Goal: Task Accomplishment & Management: Manage account settings

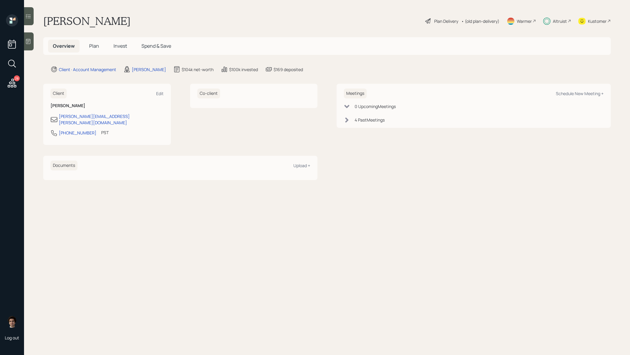
click at [119, 42] on h5 "Invest" at bounding box center [120, 46] width 23 height 13
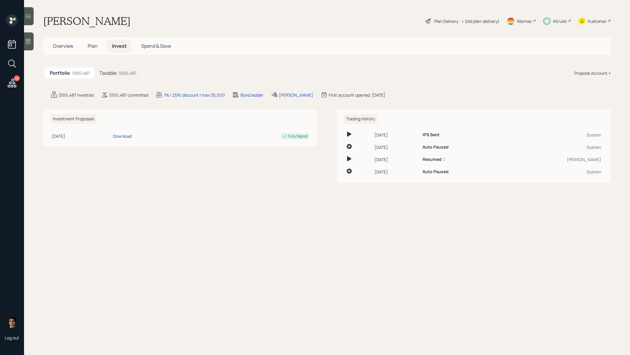
click at [116, 73] on h5 "Taxable" at bounding box center [107, 73] width 17 height 6
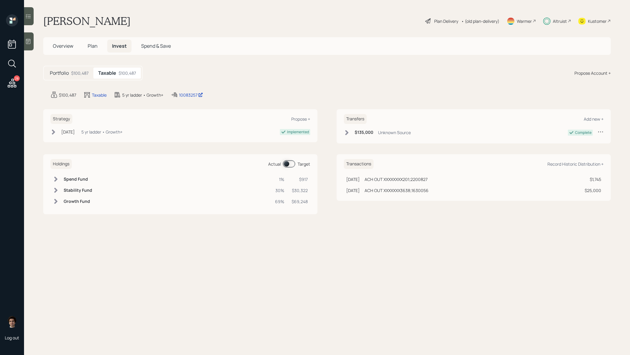
click at [288, 162] on span at bounding box center [289, 163] width 12 height 7
click at [90, 41] on h5 "Plan" at bounding box center [93, 46] width 20 height 13
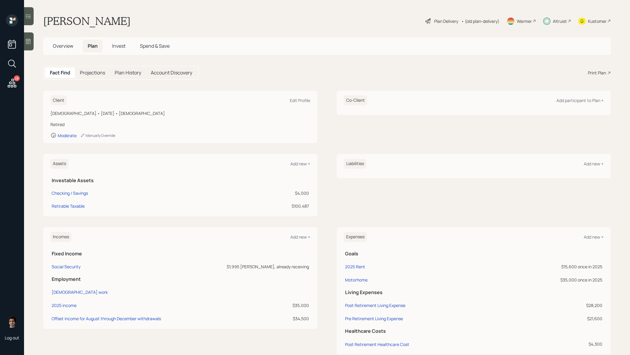
click at [439, 19] on div "Plan Delivery" at bounding box center [446, 21] width 24 height 6
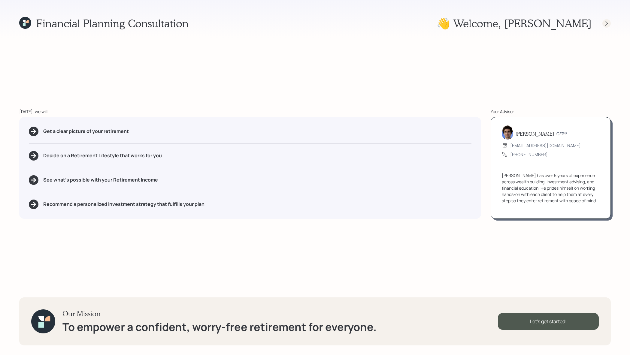
click at [607, 25] on icon at bounding box center [606, 23] width 6 height 6
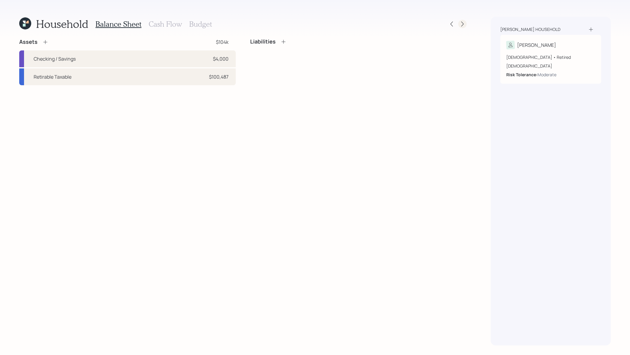
click at [462, 22] on icon at bounding box center [462, 24] width 6 height 6
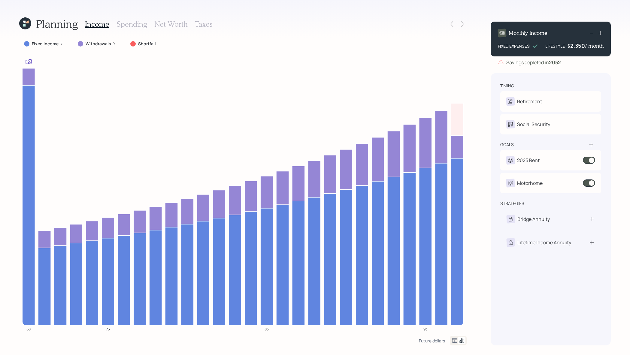
click at [29, 29] on icon at bounding box center [25, 23] width 12 height 12
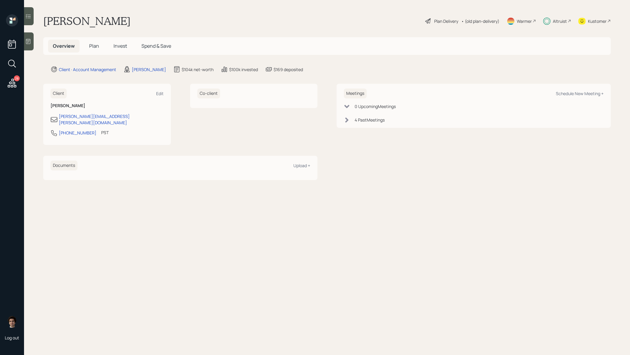
click at [117, 49] on span "Invest" at bounding box center [120, 46] width 14 height 7
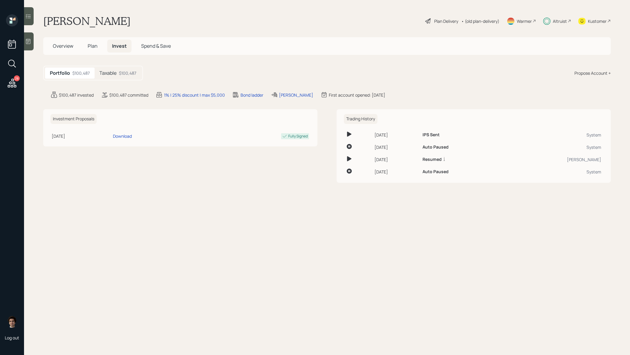
click at [121, 74] on div "$100,487" at bounding box center [127, 73] width 17 height 6
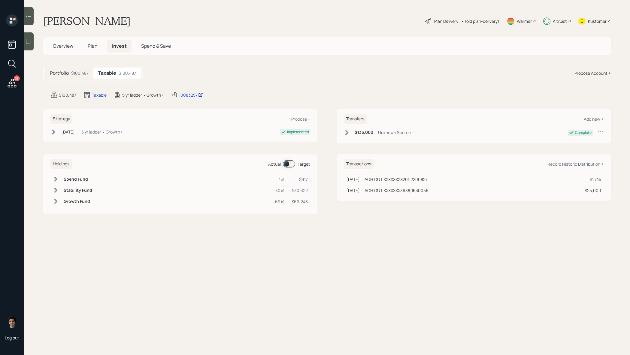
click at [93, 49] on span "Plan" at bounding box center [93, 46] width 10 height 7
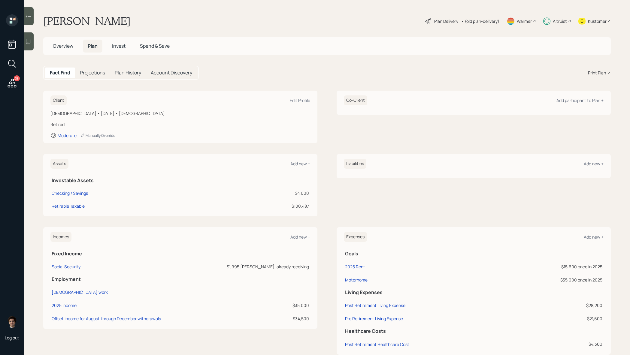
click at [113, 47] on span "Invest" at bounding box center [119, 46] width 14 height 7
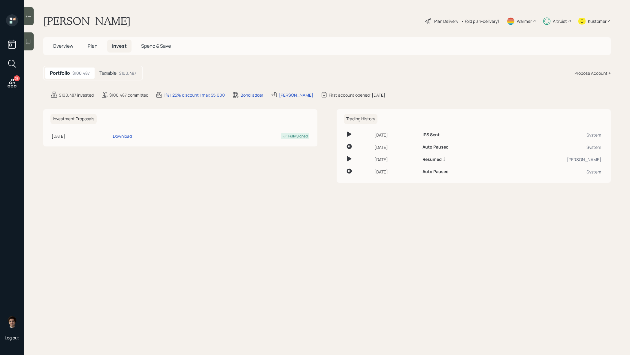
click at [92, 51] on h5 "Plan" at bounding box center [93, 46] width 20 height 13
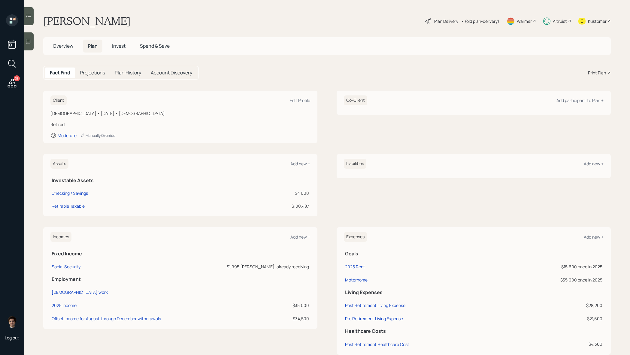
click at [47, 48] on div "Overview Plan Invest Spend & Save" at bounding box center [326, 46] width 567 height 18
click at [451, 24] on div "Plan Delivery" at bounding box center [446, 21] width 24 height 6
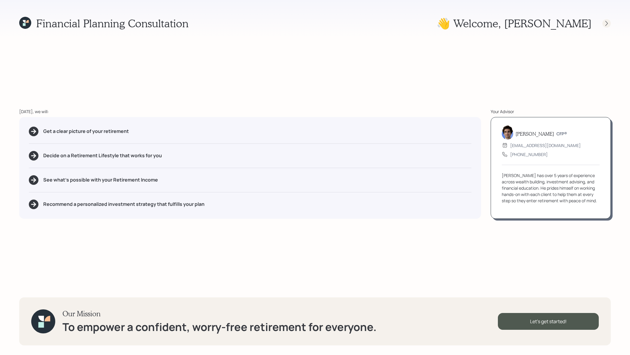
click at [603, 23] on icon at bounding box center [606, 23] width 6 height 6
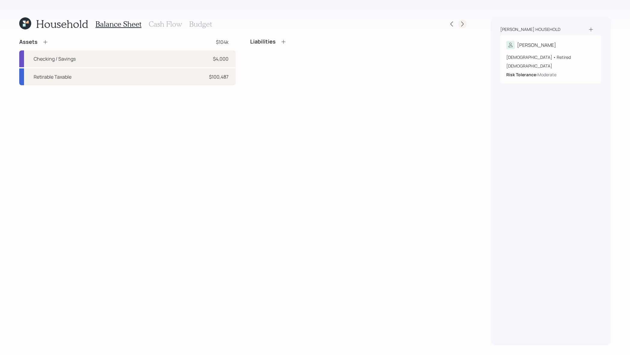
click at [462, 22] on icon at bounding box center [462, 24] width 2 height 5
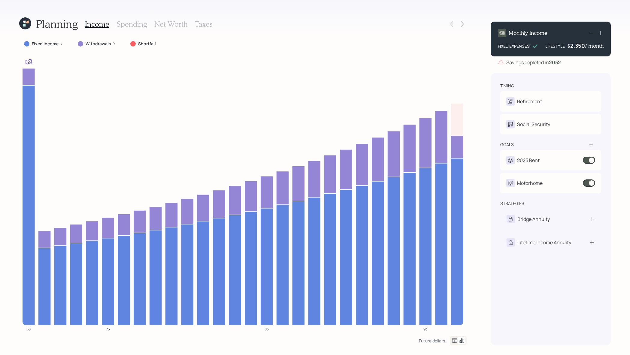
click at [130, 26] on h3 "Spending" at bounding box center [131, 24] width 31 height 9
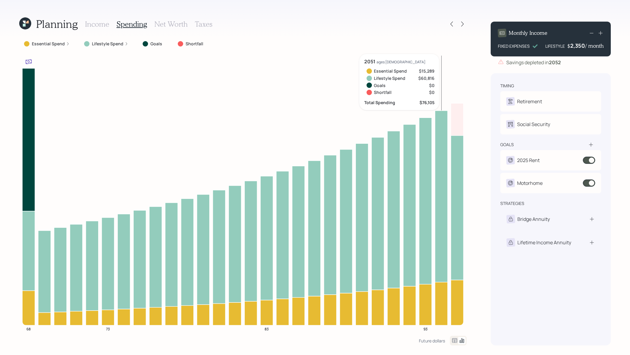
click at [22, 19] on icon at bounding box center [25, 23] width 12 height 12
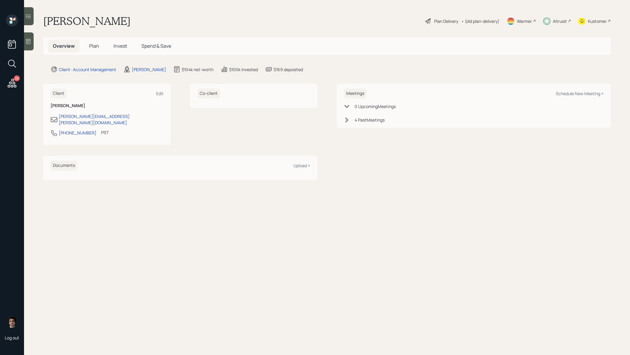
click at [95, 45] on span "Plan" at bounding box center [94, 46] width 10 height 7
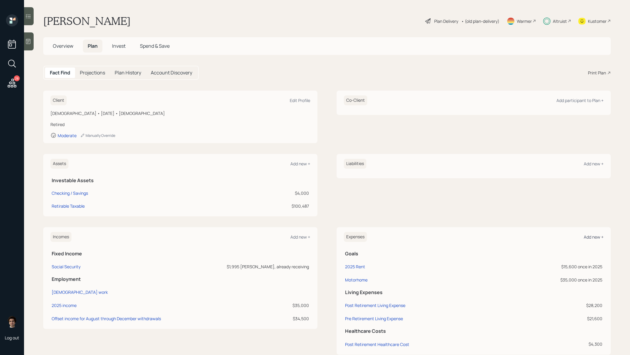
click at [595, 236] on div "Add new +" at bounding box center [593, 237] width 20 height 6
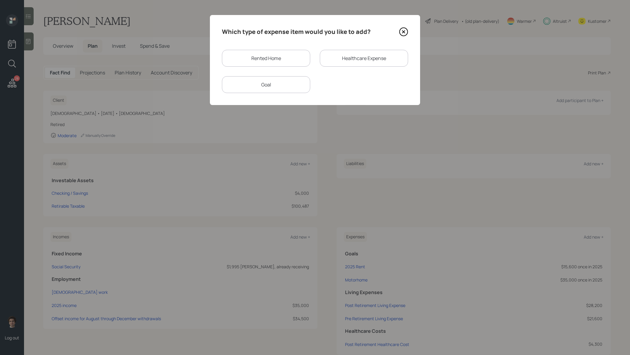
click at [296, 86] on div "Goal" at bounding box center [266, 84] width 88 height 17
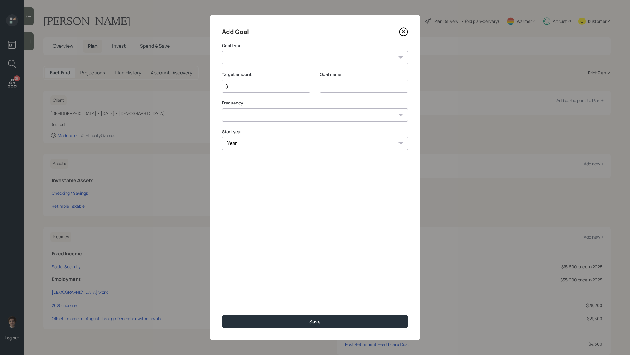
click at [283, 65] on div "Add Goal Goal type Create an emergency fund Donate to charity Purchase a home M…" at bounding box center [315, 177] width 210 height 325
click at [283, 61] on select "Create an emergency fund Donate to charity Purchase a home Make a purchase Supp…" at bounding box center [315, 57] width 186 height 13
select select "other"
click at [222, 51] on select "Create an emergency fund Donate to charity Purchase a home Make a purchase Supp…" at bounding box center [315, 57] width 186 height 13
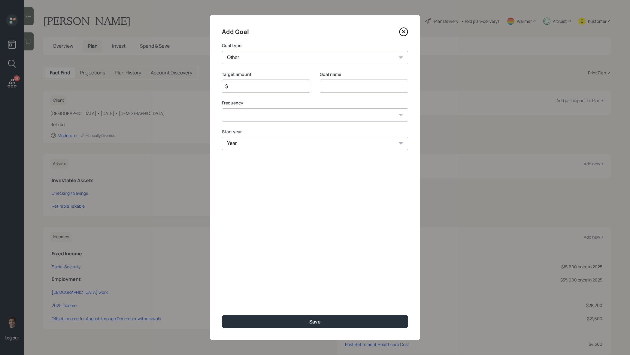
type input "Other"
click at [265, 83] on input "$" at bounding box center [263, 86] width 78 height 7
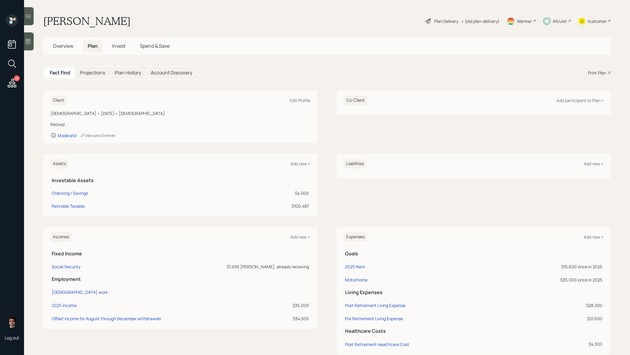
click at [113, 41] on h5 "Invest" at bounding box center [118, 46] width 23 height 13
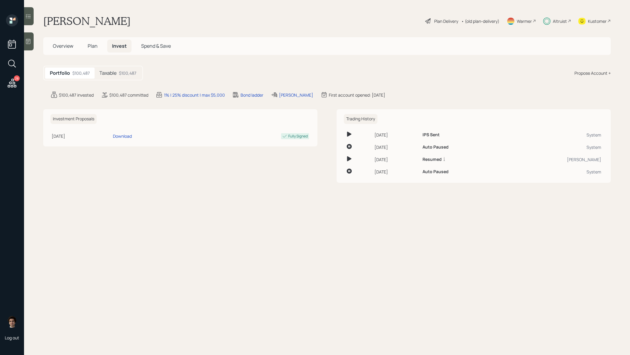
click at [118, 74] on div "Taxable $100,487" at bounding box center [118, 73] width 47 height 11
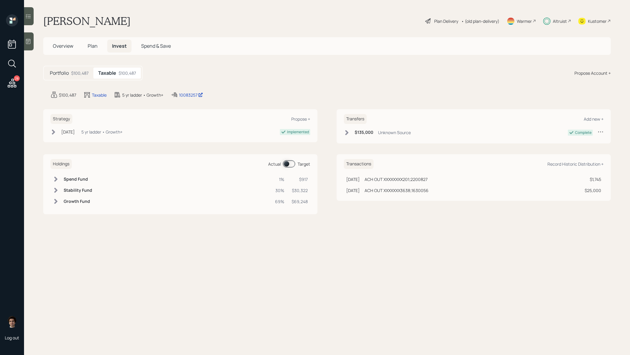
click at [68, 44] on span "Overview" at bounding box center [63, 46] width 20 height 7
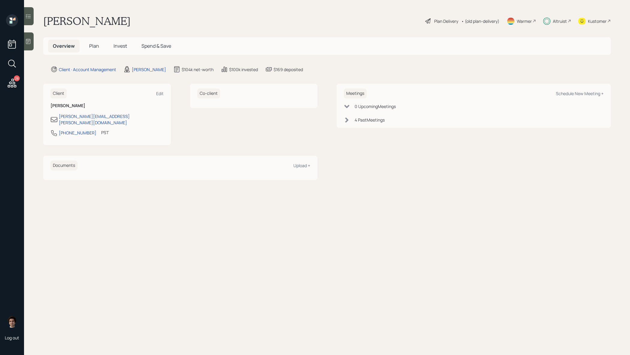
click at [86, 48] on h5 "Plan" at bounding box center [94, 46] width 20 height 13
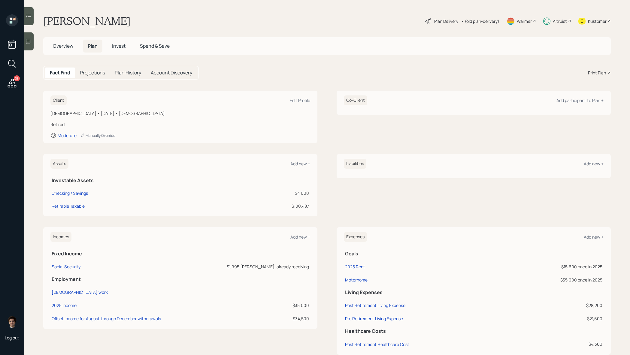
click at [66, 48] on span "Overview" at bounding box center [63, 46] width 20 height 7
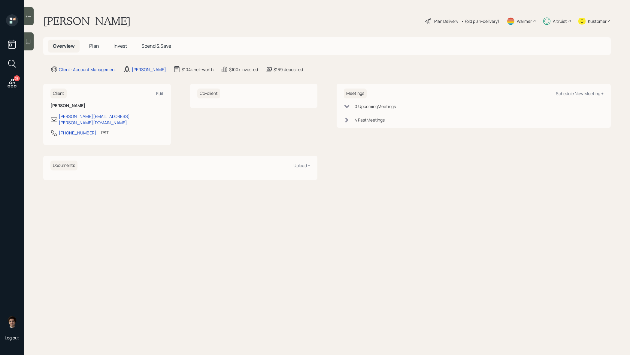
click at [103, 46] on div "Overview Plan Invest Spend & Save" at bounding box center [112, 46] width 128 height 13
click at [98, 49] on span "Plan" at bounding box center [94, 46] width 10 height 7
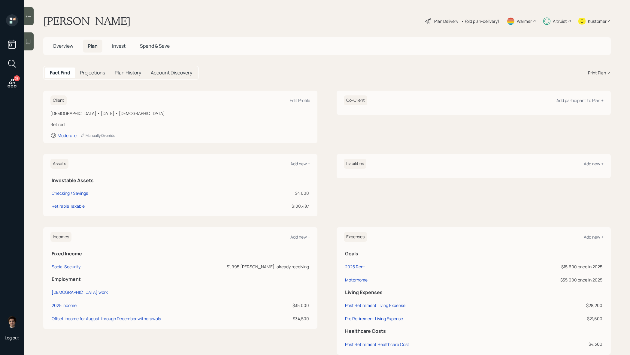
click at [592, 233] on div "Expenses Add new +" at bounding box center [474, 237] width 260 height 10
click at [592, 235] on div "Add new +" at bounding box center [593, 237] width 20 height 6
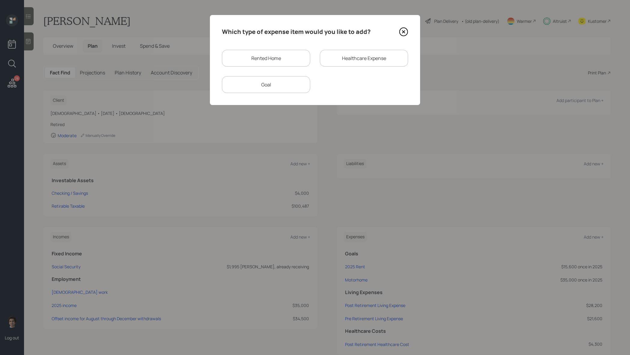
click at [263, 75] on div "Rented Home Healthcare Expense Goal" at bounding box center [315, 71] width 186 height 43
click at [263, 82] on div "Goal" at bounding box center [266, 84] width 88 height 17
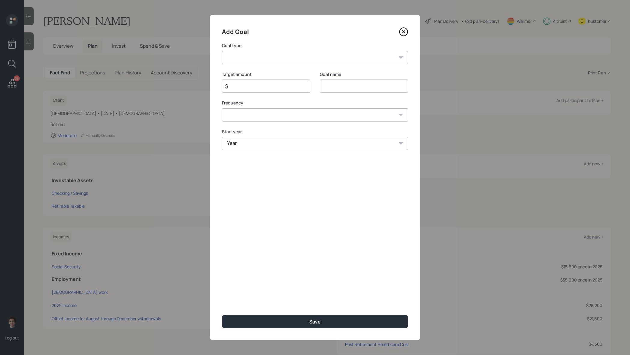
click at [285, 88] on input "$" at bounding box center [263, 86] width 78 height 7
type input "$ 6,000"
click at [280, 53] on select "Create an emergency fund Donate to charity Purchase a home Make a purchase Supp…" at bounding box center [315, 57] width 186 height 13
select select "other"
click at [222, 51] on select "Create an emergency fund Donate to charity Purchase a home Make a purchase Supp…" at bounding box center [315, 57] width 186 height 13
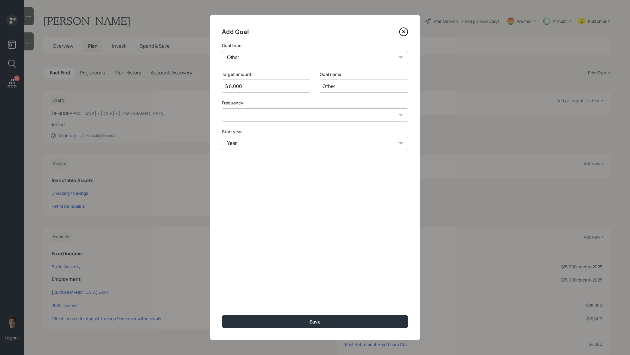
click at [335, 86] on input "Other" at bounding box center [364, 86] width 88 height 13
click at [326, 85] on input "@025 Fall Distributions" at bounding box center [364, 86] width 88 height 13
type input "1025 Fall Distributions"
drag, startPoint x: 376, startPoint y: 83, endPoint x: 324, endPoint y: 113, distance: 60.1
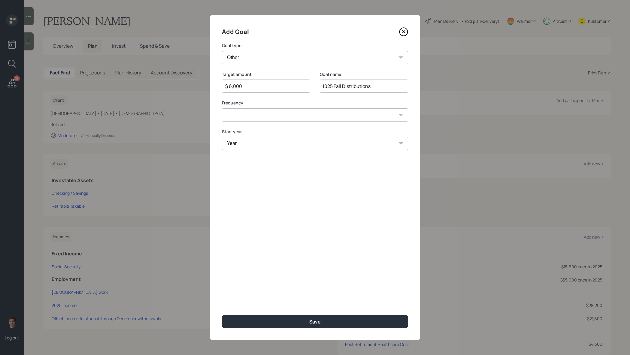
click at [324, 113] on select "One time Every 1 year Every 2 years Every 3 years Every 4 years Every 5 years E…" at bounding box center [315, 114] width 186 height 13
select select "0"
click at [222, 108] on select "One time Every 1 year Every 2 years Every 3 years Every 4 years Every 5 years E…" at bounding box center [315, 114] width 186 height 13
click at [307, 148] on select "Year 2025 2026 2027 2028 2029 2030 2031 2032 2033 2034 2035 2036 2037 2038 2039…" at bounding box center [315, 143] width 186 height 13
select select "2025"
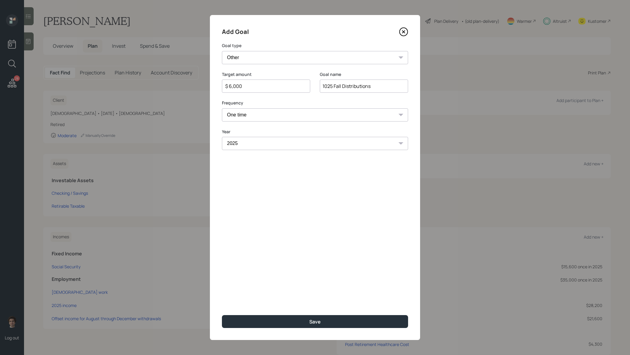
click at [222, 137] on select "Year 2025 2026 2027 2028 2029 2030 2031 2032 2033 2034 2035 2036 2037 2038 2039…" at bounding box center [315, 143] width 186 height 13
click at [339, 321] on button "Save" at bounding box center [315, 321] width 186 height 13
type input "$"
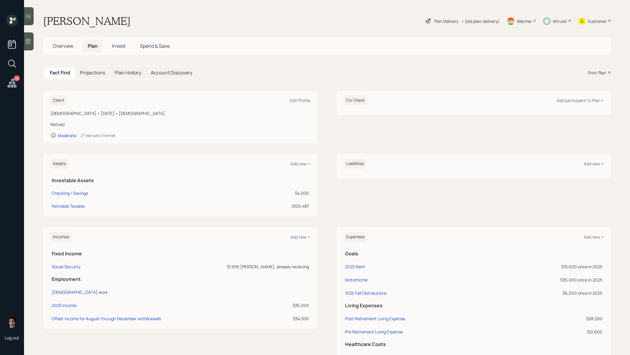
click at [112, 47] on span "Invest" at bounding box center [119, 46] width 14 height 7
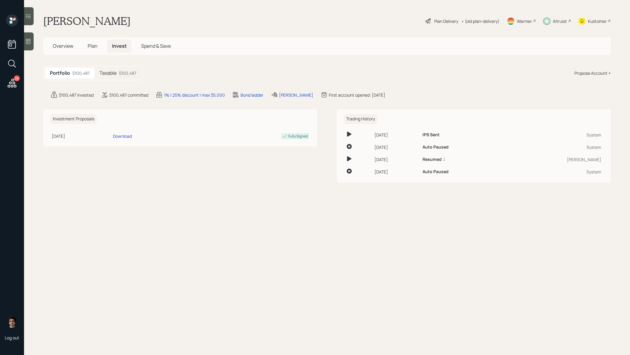
click at [124, 75] on div "$100,487" at bounding box center [127, 73] width 17 height 6
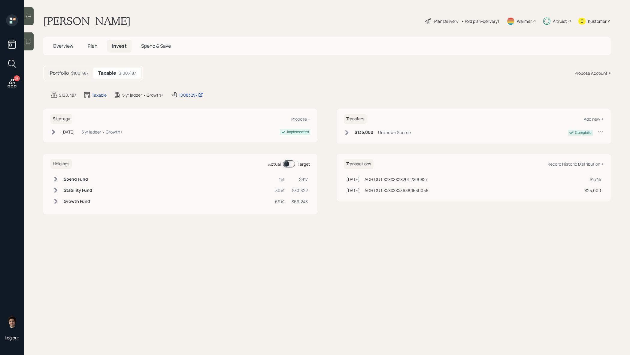
click at [282, 160] on div "Holdings Actual Target" at bounding box center [180, 164] width 260 height 10
click at [285, 164] on span at bounding box center [289, 163] width 12 height 7
click at [294, 164] on span at bounding box center [289, 163] width 12 height 7
click at [292, 169] on div "Holdings Actual Target Spend Fund 1% $917 Stability Fund 30% $30,322 Growth Fun…" at bounding box center [180, 184] width 274 height 60
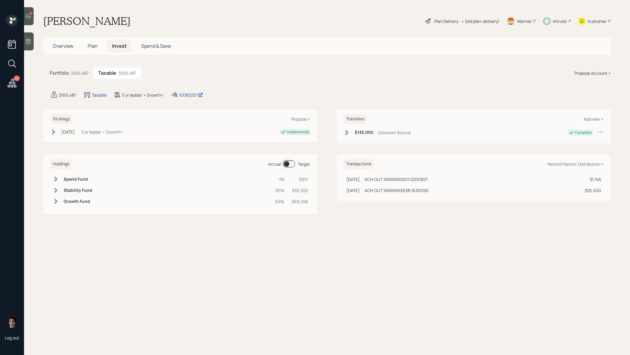
click at [292, 165] on span at bounding box center [289, 163] width 12 height 7
click at [90, 47] on span "Plan" at bounding box center [93, 46] width 10 height 7
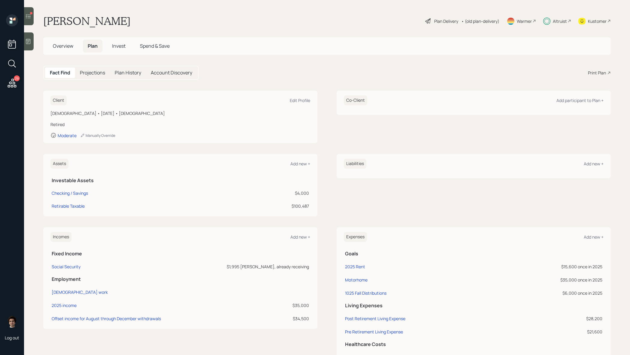
click at [85, 197] on td "Checking / Savings" at bounding box center [136, 192] width 172 height 13
click at [85, 196] on div "Checking / Savings" at bounding box center [70, 193] width 36 height 6
select select "emergency_fund"
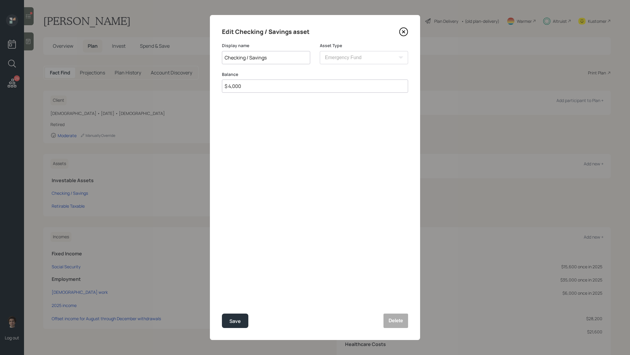
click at [401, 31] on icon at bounding box center [403, 31] width 9 height 9
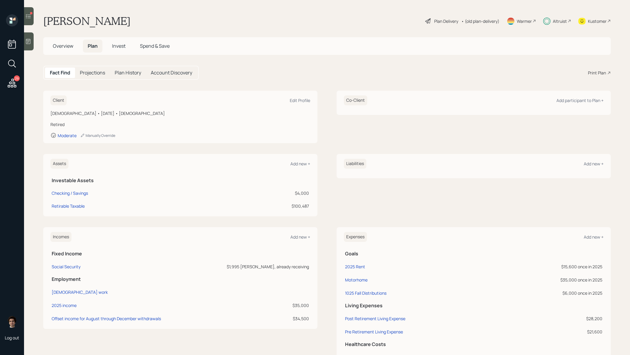
scroll to position [27, 0]
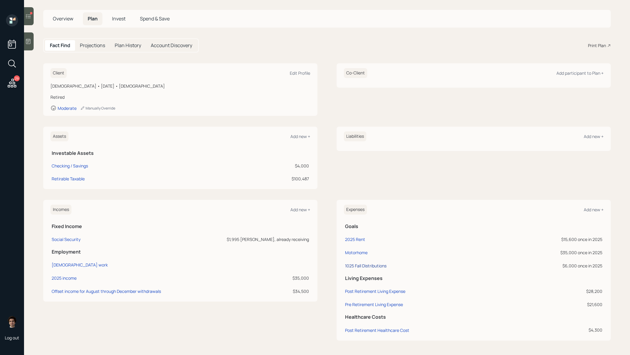
click at [361, 268] on div "1025 Fall Distributions" at bounding box center [365, 266] width 41 height 6
select select "0"
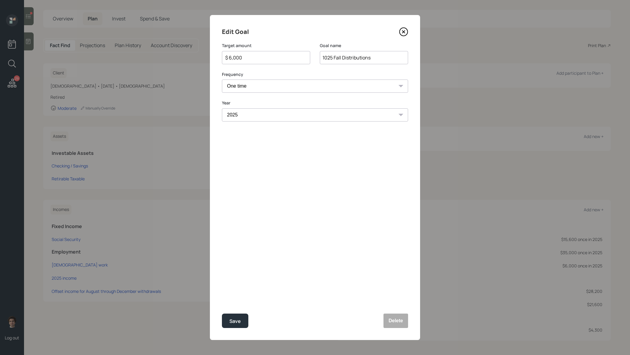
click at [323, 58] on input "1025 Fall Distributions" at bounding box center [364, 57] width 88 height 13
click at [222, 314] on button "Save" at bounding box center [235, 321] width 26 height 14
type input "1025 Fall Distributions"
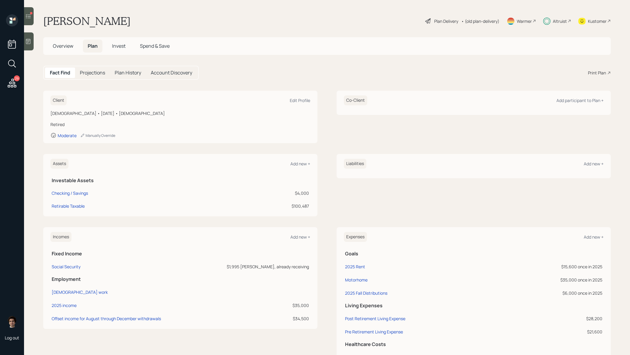
click at [459, 23] on div "• (old plan-delivery)" at bounding box center [479, 21] width 41 height 6
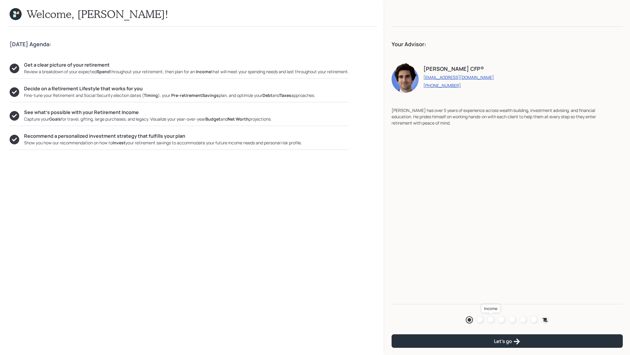
click at [490, 320] on div at bounding box center [490, 319] width 7 height 7
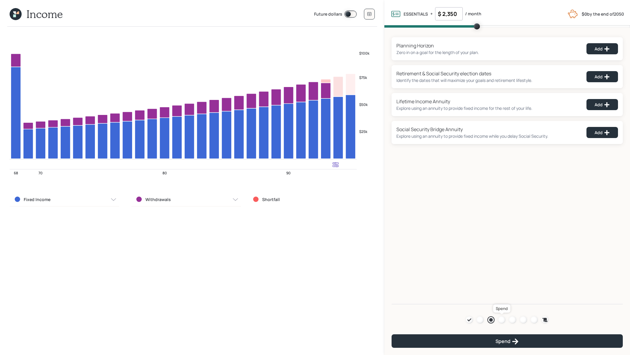
click at [501, 320] on div at bounding box center [501, 319] width 7 height 7
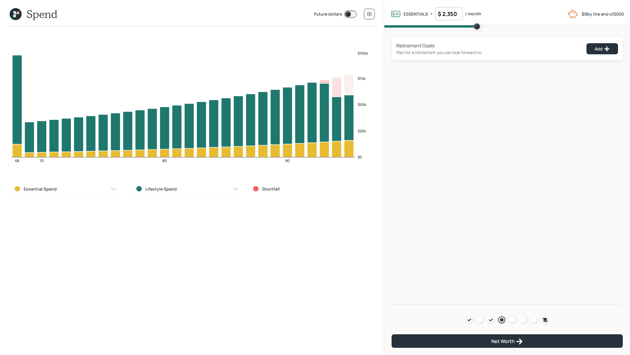
click at [374, 14] on header "Spend Future dollars" at bounding box center [192, 16] width 370 height 22
click at [374, 14] on button at bounding box center [369, 14] width 11 height 11
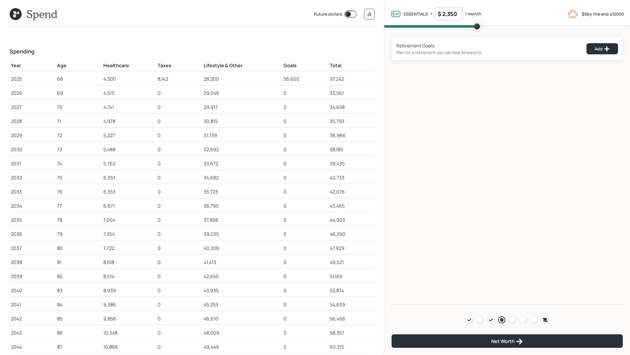
click at [530, 320] on div "Agenda Review Income Spend Net-worth Budget Taxes Invest" at bounding box center [506, 319] width 83 height 7
click at [535, 319] on div at bounding box center [533, 319] width 7 height 7
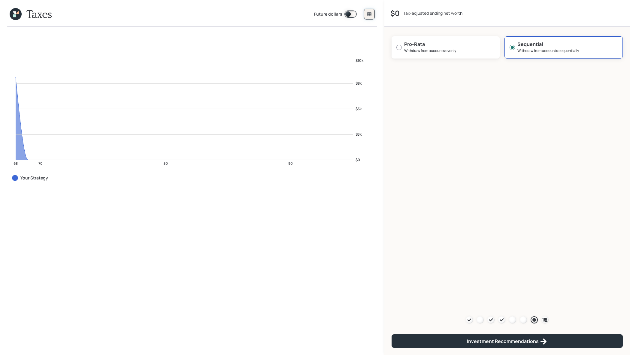
click at [365, 15] on button at bounding box center [369, 14] width 11 height 11
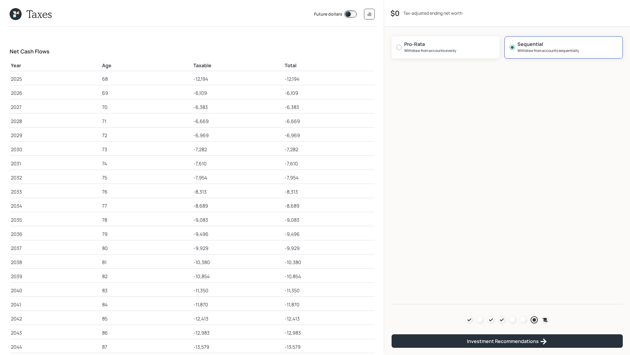
click at [11, 11] on icon at bounding box center [16, 14] width 17 height 17
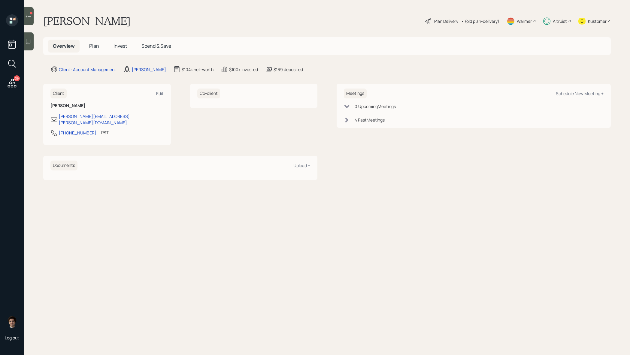
click at [96, 50] on h5 "Plan" at bounding box center [94, 46] width 20 height 13
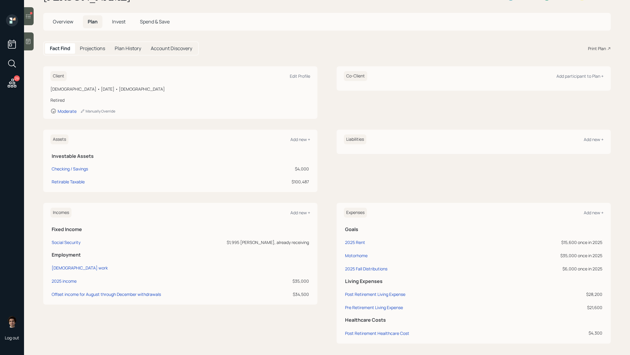
scroll to position [27, 0]
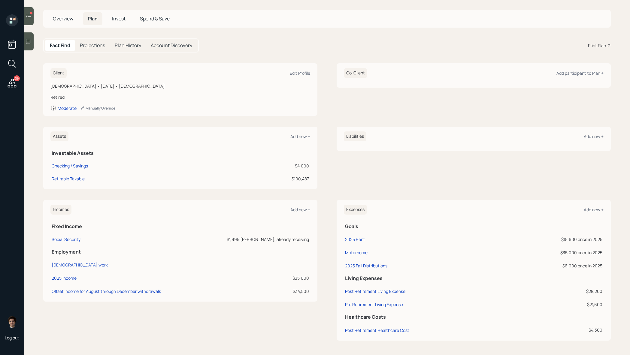
click at [123, 24] on h5 "Invest" at bounding box center [118, 18] width 23 height 13
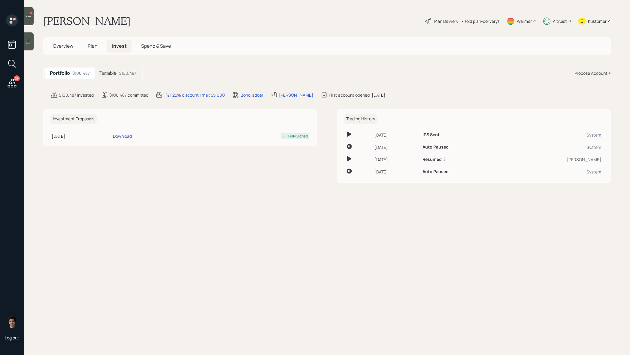
click at [110, 71] on h5 "Taxable" at bounding box center [107, 73] width 17 height 6
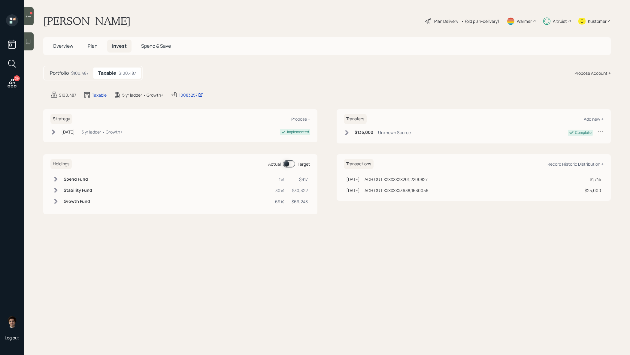
click at [289, 164] on span at bounding box center [289, 163] width 12 height 7
click at [91, 42] on h5 "Plan" at bounding box center [93, 46] width 20 height 13
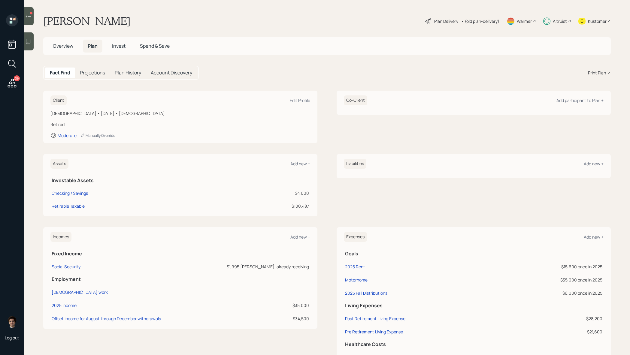
scroll to position [11, 0]
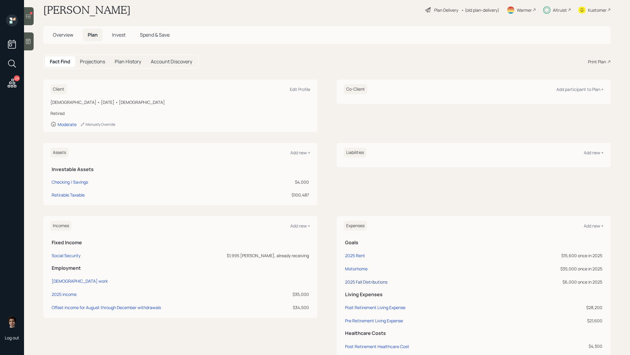
click at [365, 281] on div "2025 Fall Distributions" at bounding box center [366, 282] width 42 height 6
select select "0"
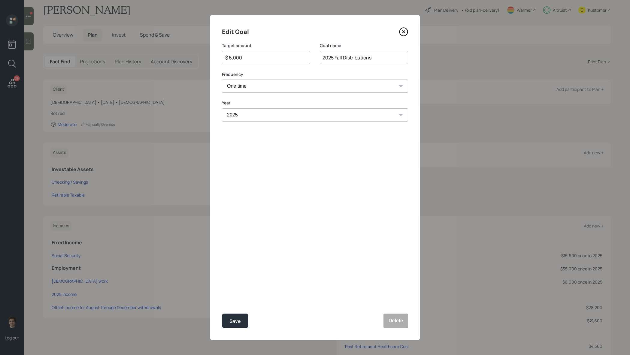
drag, startPoint x: 250, startPoint y: 58, endPoint x: 199, endPoint y: 56, distance: 50.7
click at [199, 56] on div "Edit Goal Target amount $ 6,000 Goal name 2025 Fall Distributions Frequency One…" at bounding box center [315, 177] width 630 height 355
click at [222, 314] on button "Save" at bounding box center [235, 321] width 26 height 14
type input "$ 6,000"
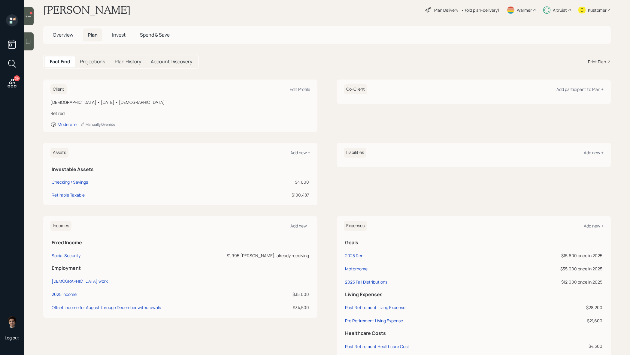
click at [58, 32] on span "Overview" at bounding box center [63, 35] width 20 height 7
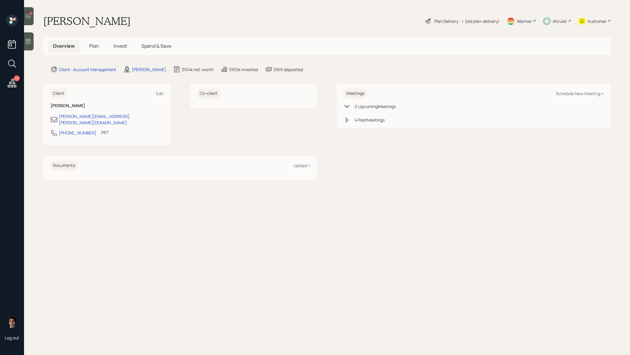
click at [120, 45] on span "Invest" at bounding box center [120, 46] width 14 height 7
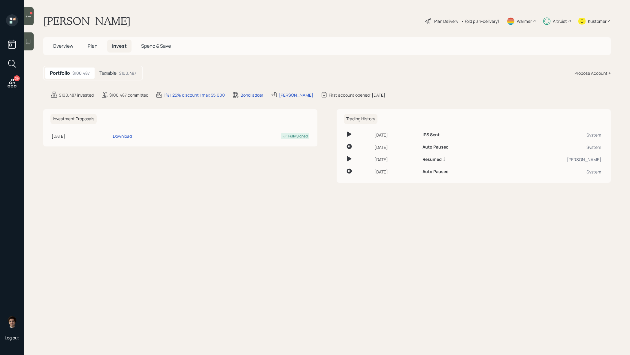
click at [128, 74] on div "$100,487" at bounding box center [127, 73] width 17 height 6
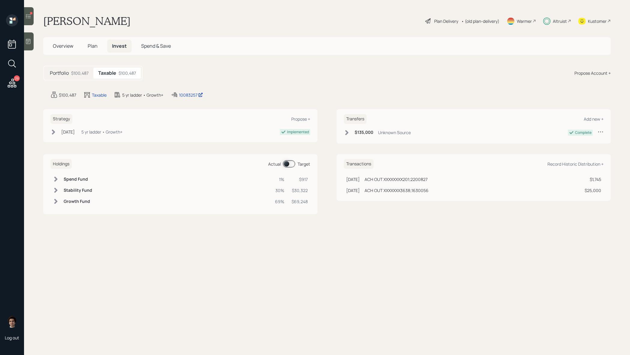
click at [286, 164] on span at bounding box center [289, 163] width 12 height 7
click at [287, 164] on span at bounding box center [289, 163] width 12 height 7
click at [66, 46] on span "Overview" at bounding box center [63, 46] width 20 height 7
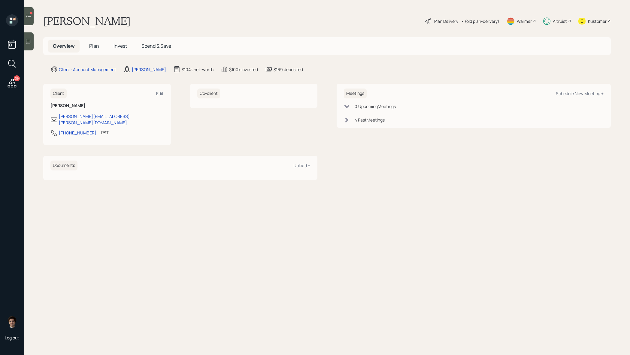
click at [94, 43] on span "Plan" at bounding box center [94, 46] width 10 height 7
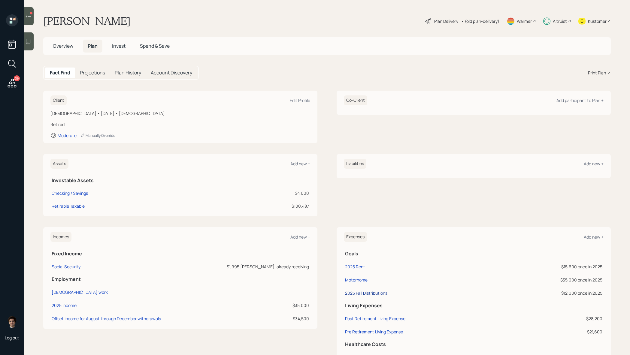
scroll to position [27, 0]
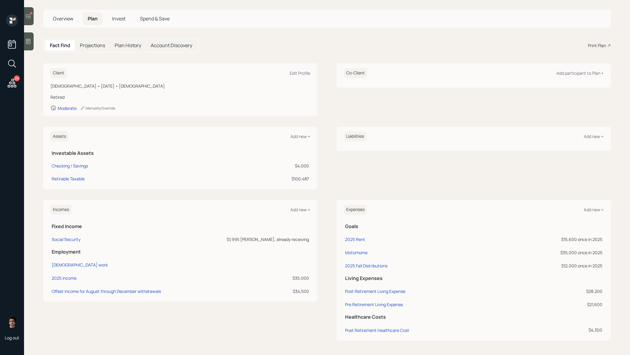
click at [362, 270] on td "2025 Fall Distributions" at bounding box center [422, 264] width 156 height 13
click at [362, 268] on div "2025 Fall Distributions" at bounding box center [366, 266] width 42 height 6
select select "0"
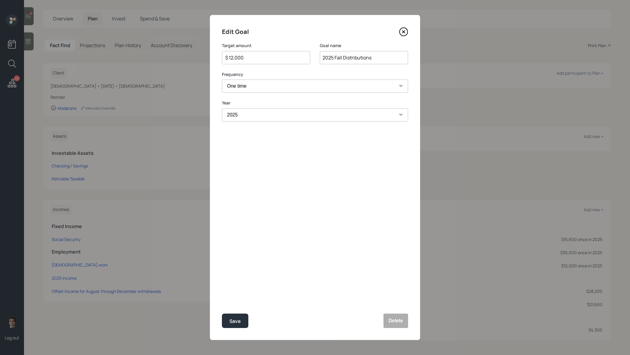
click at [275, 63] on div "$ 12,000" at bounding box center [266, 57] width 88 height 13
drag, startPoint x: 275, startPoint y: 61, endPoint x: 158, endPoint y: 51, distance: 117.4
click at [158, 51] on div "Edit Goal Target amount $ 12,000 Goal name 2025 Fall Distributions Frequency On…" at bounding box center [315, 177] width 630 height 355
click at [222, 314] on button "Save" at bounding box center [235, 321] width 26 height 14
type input "$ 12,000"
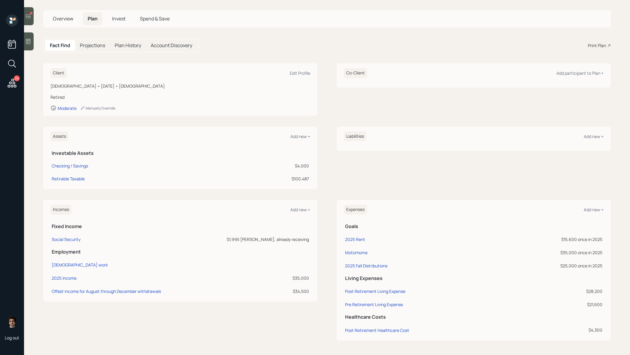
click at [52, 16] on h5 "Overview" at bounding box center [63, 18] width 30 height 13
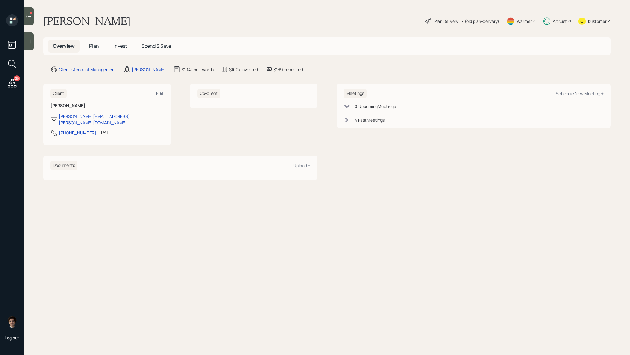
click at [117, 46] on span "Invest" at bounding box center [120, 46] width 14 height 7
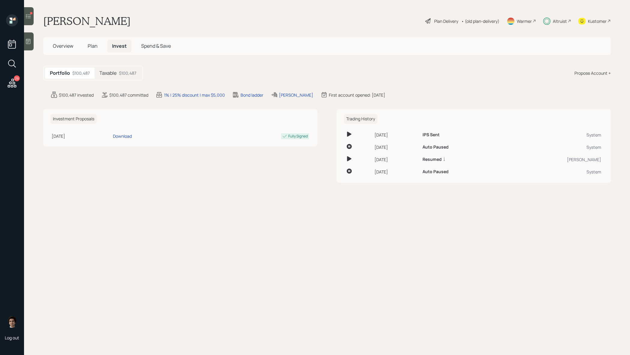
click at [122, 75] on div "$100,487" at bounding box center [127, 73] width 17 height 6
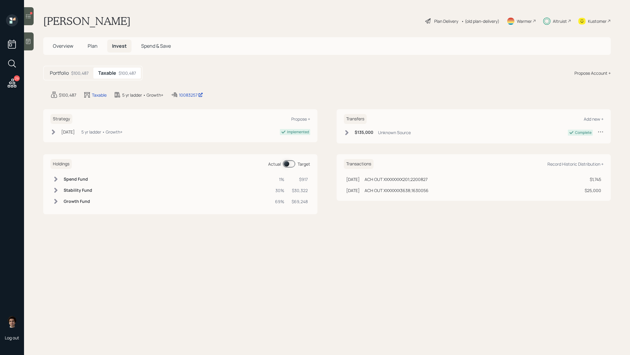
click at [287, 161] on span at bounding box center [289, 163] width 12 height 7
click at [62, 177] on td "Spend Fund" at bounding box center [76, 179] width 31 height 11
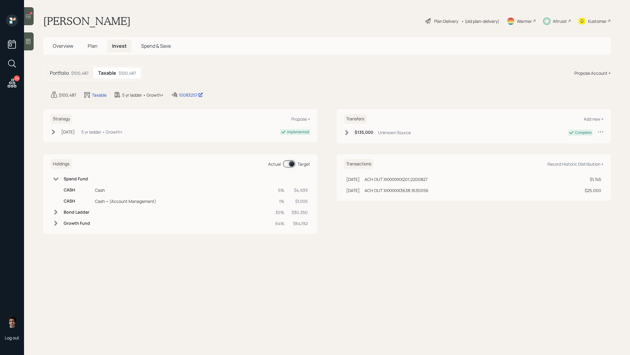
click at [68, 180] on h6 "Spend Fund" at bounding box center [77, 178] width 26 height 5
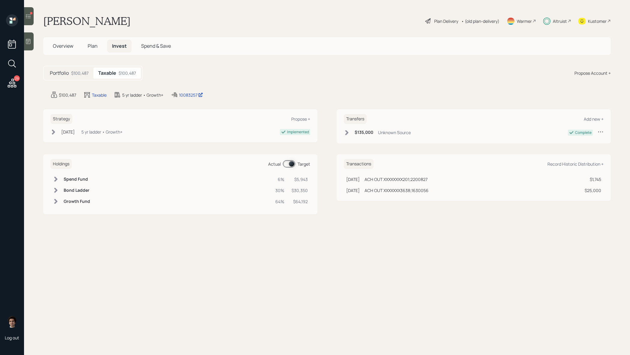
click at [68, 47] on span "Overview" at bounding box center [63, 46] width 20 height 7
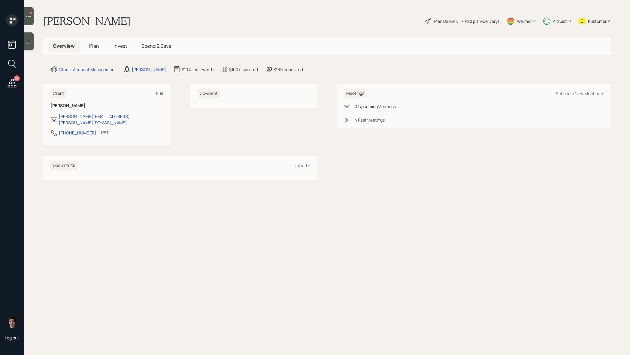
click at [97, 44] on span "Plan" at bounding box center [94, 46] width 10 height 7
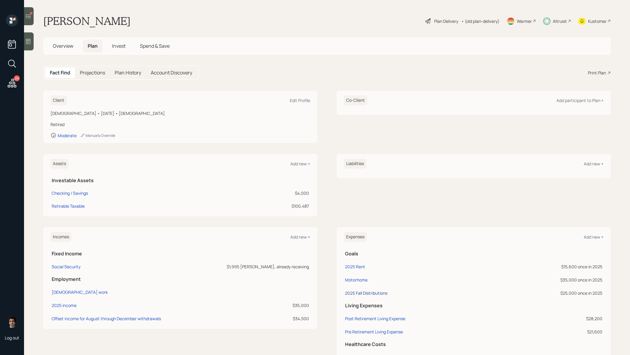
click at [365, 291] on div "2025 Fall Distributions" at bounding box center [366, 293] width 42 height 6
select select "0"
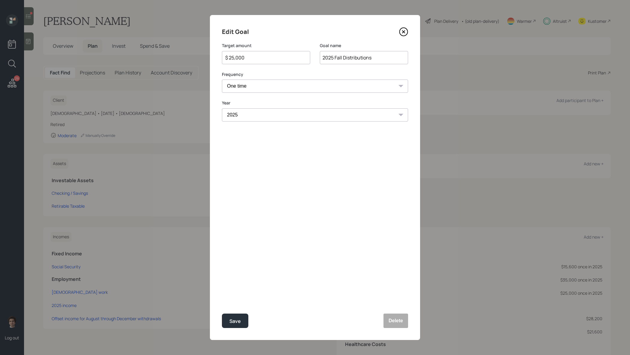
drag, startPoint x: 268, startPoint y: 58, endPoint x: 170, endPoint y: 56, distance: 97.5
click at [170, 56] on div "Edit Goal Target amount $ 25,000 Goal name 2025 Fall Distributions Frequency On…" at bounding box center [315, 177] width 630 height 355
click at [222, 314] on button "Save" at bounding box center [235, 321] width 26 height 14
type input "$ 25,000"
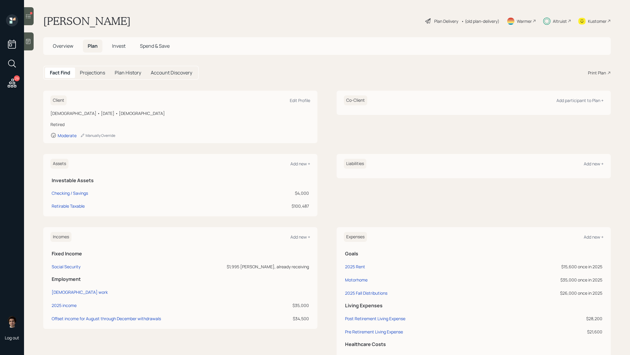
click at [72, 44] on span "Overview" at bounding box center [63, 46] width 20 height 7
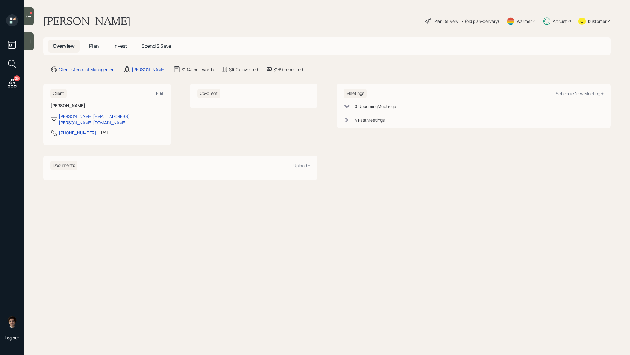
click at [116, 46] on span "Invest" at bounding box center [120, 46] width 14 height 7
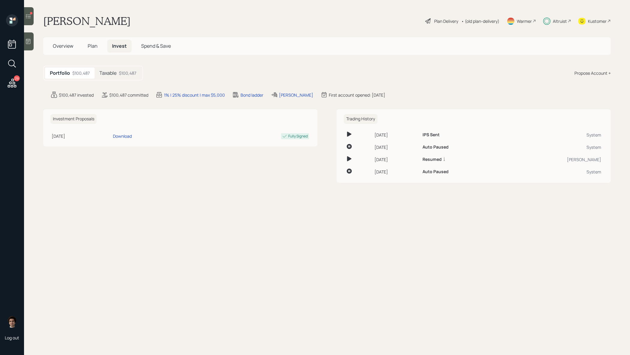
click at [113, 67] on div "Portfolio $100,487 Taxable $100,487" at bounding box center [93, 73] width 100 height 15
click at [113, 68] on div "Taxable $100,487" at bounding box center [118, 73] width 47 height 11
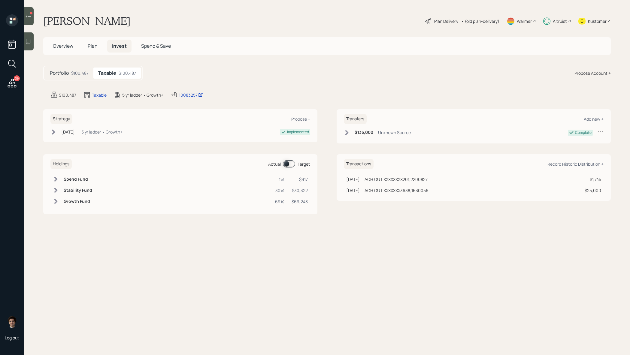
click at [285, 161] on span at bounding box center [289, 163] width 12 height 7
click at [32, 20] on div at bounding box center [29, 16] width 10 height 18
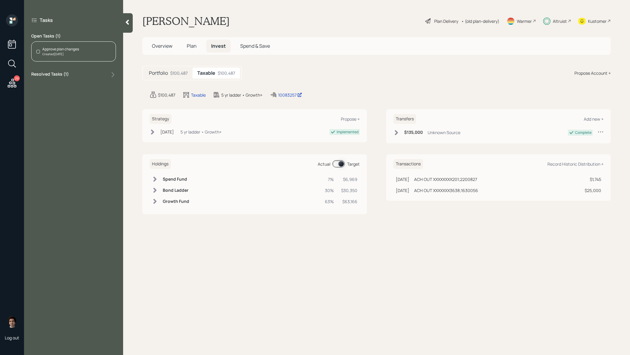
click at [61, 56] on div "Created Today" at bounding box center [60, 54] width 37 height 5
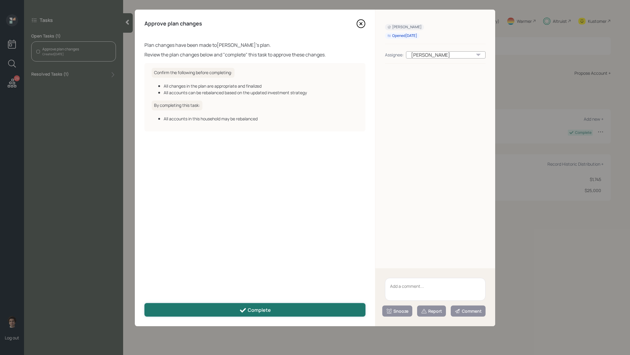
click at [281, 307] on button "Complete" at bounding box center [254, 310] width 221 height 14
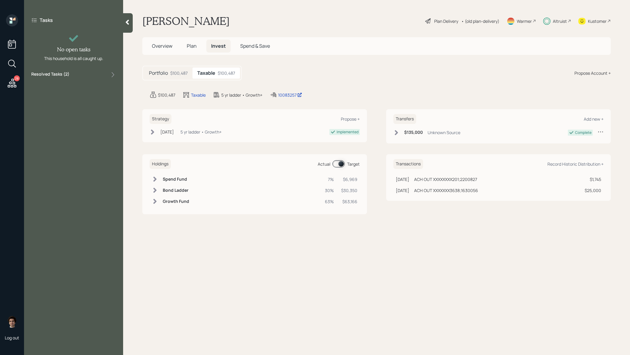
click at [81, 72] on div "Resolved Tasks ( 2 )" at bounding box center [73, 74] width 85 height 7
